Goal: Find specific page/section: Find specific page/section

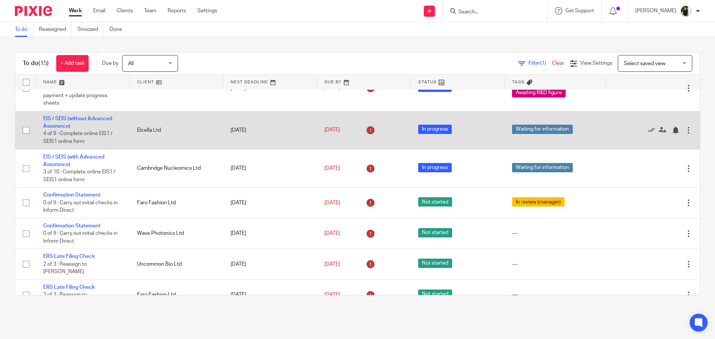
scroll to position [37, 0]
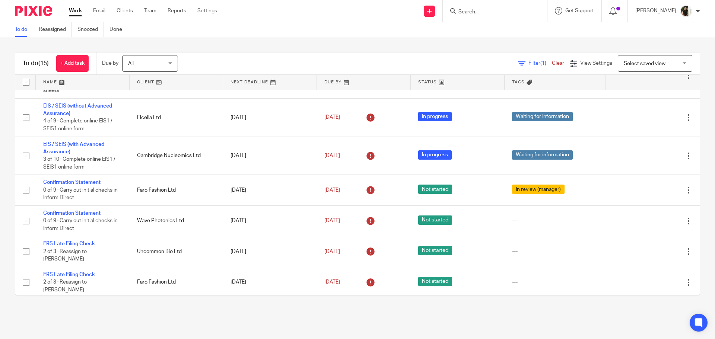
click at [505, 4] on div at bounding box center [495, 11] width 104 height 22
click at [504, 7] on form at bounding box center [497, 10] width 79 height 9
click at [503, 10] on input "Search" at bounding box center [491, 12] width 67 height 7
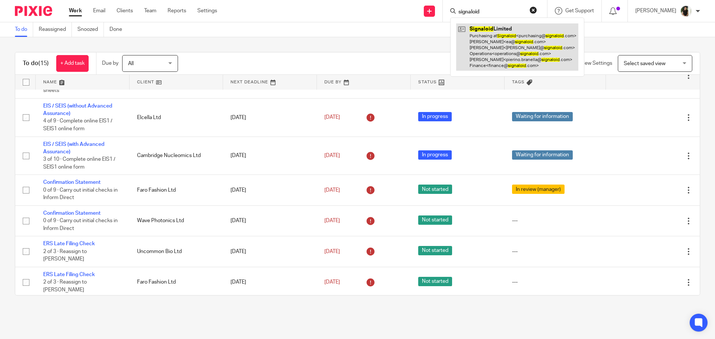
type input "signaloid"
click at [519, 50] on link at bounding box center [517, 46] width 122 height 47
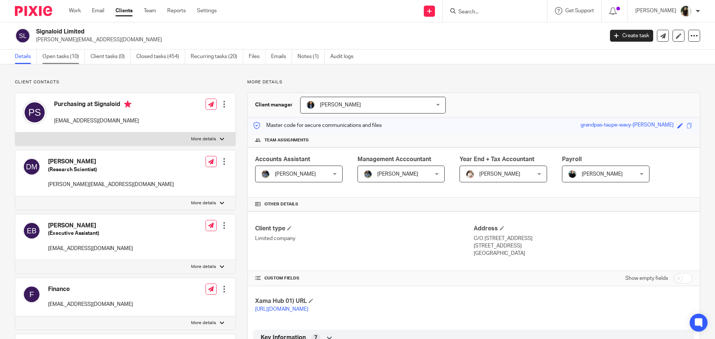
click at [63, 57] on link "Open tasks (10)" at bounding box center [63, 57] width 42 height 15
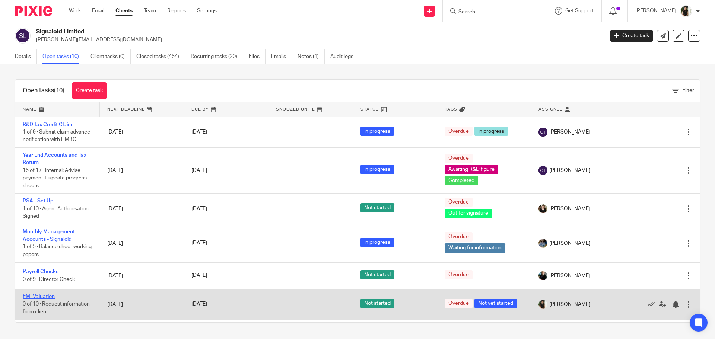
click at [41, 300] on link "EMI Valuation" at bounding box center [39, 296] width 32 height 5
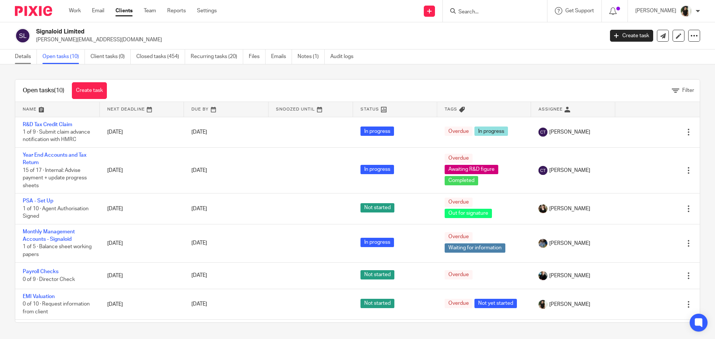
click at [22, 54] on link "Details" at bounding box center [26, 57] width 22 height 15
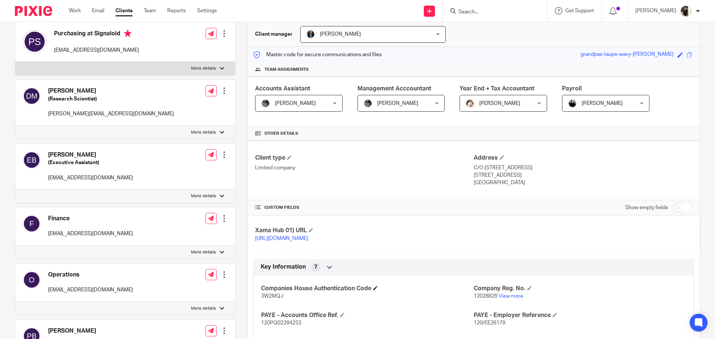
scroll to position [149, 0]
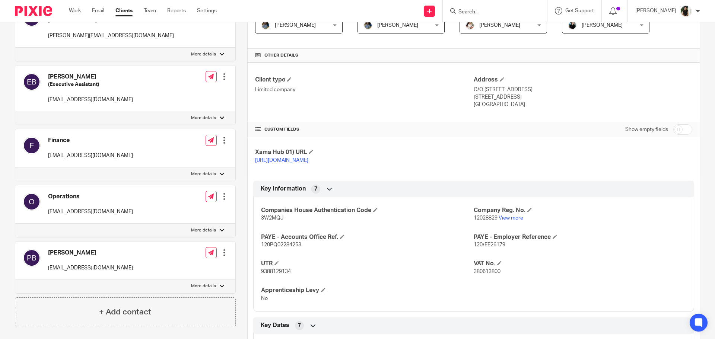
click at [271, 270] on span "9388129134" at bounding box center [276, 271] width 30 height 5
copy span "9388129134"
click at [475, 219] on span "12028829" at bounding box center [486, 218] width 24 height 5
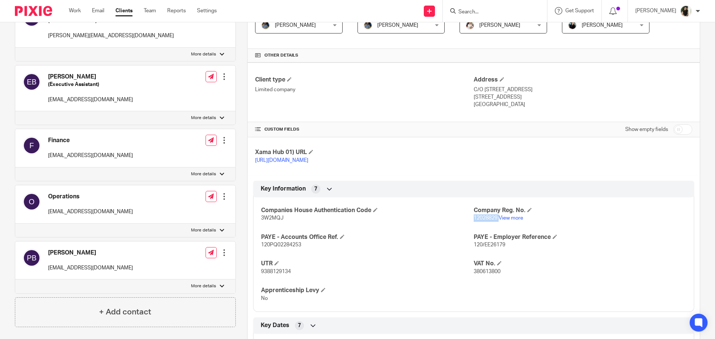
copy p "12028829"
